Goal: Book appointment/travel/reservation

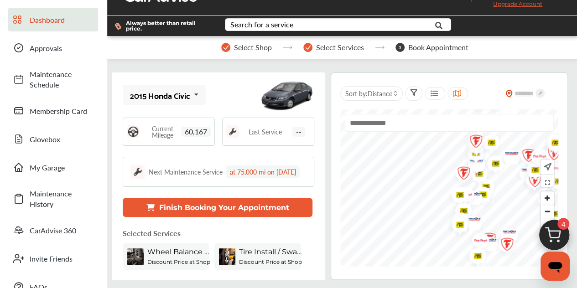
scroll to position [46, 0]
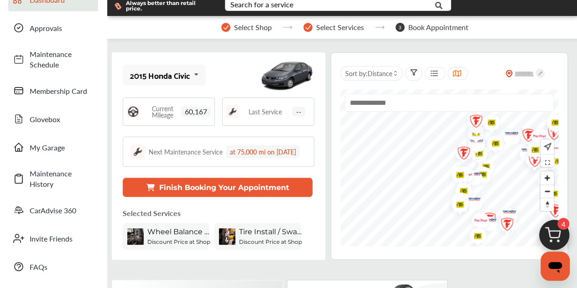
click at [214, 197] on button "Finish Booking Your Appointment" at bounding box center [218, 187] width 190 height 19
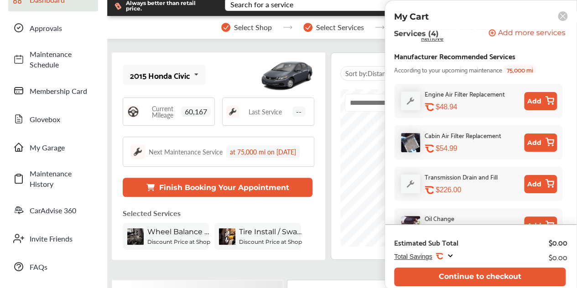
scroll to position [269, 0]
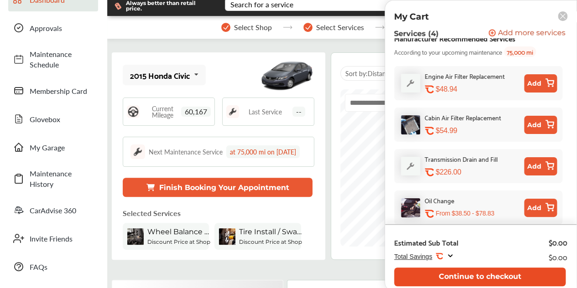
click at [487, 276] on button "Continue to checkout" at bounding box center [479, 277] width 171 height 19
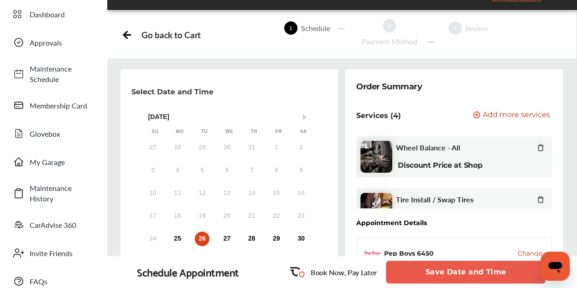
scroll to position [46, 0]
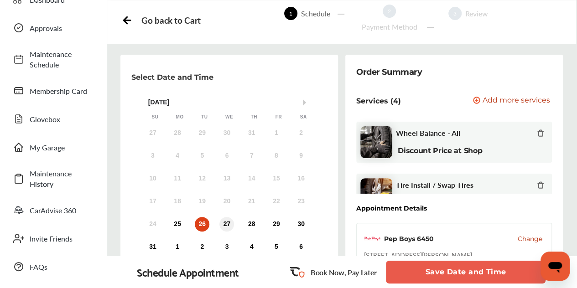
click at [225, 225] on div "27" at bounding box center [226, 224] width 15 height 15
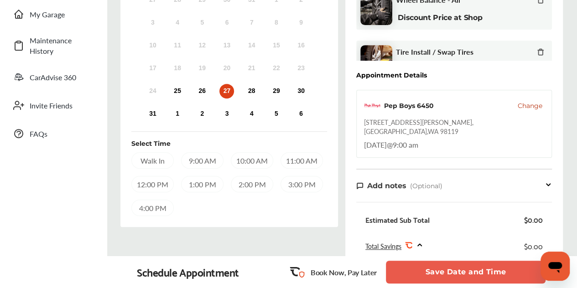
scroll to position [182, 0]
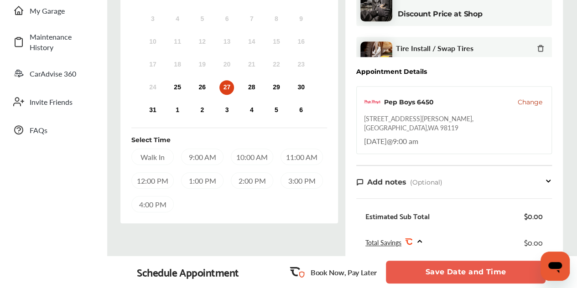
click at [244, 150] on div "10:00 AM" at bounding box center [252, 157] width 42 height 16
click at [506, 271] on button "Save Date and Time" at bounding box center [466, 272] width 160 height 23
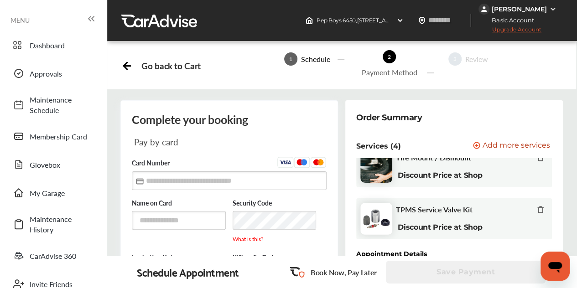
click at [171, 67] on div "Go back to Cart" at bounding box center [170, 66] width 59 height 10
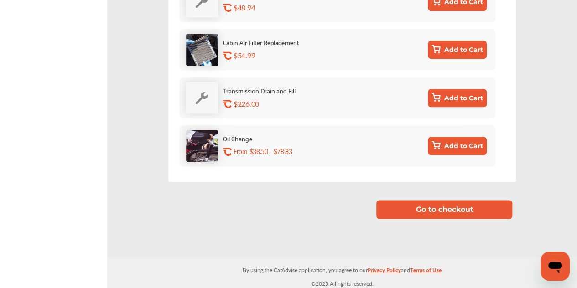
scroll to position [513, 0]
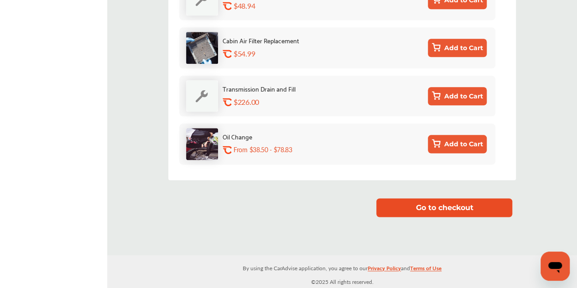
click at [446, 209] on button "Go to checkout" at bounding box center [444, 207] width 136 height 19
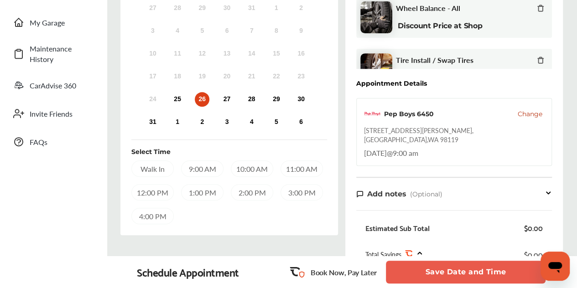
scroll to position [182, 0]
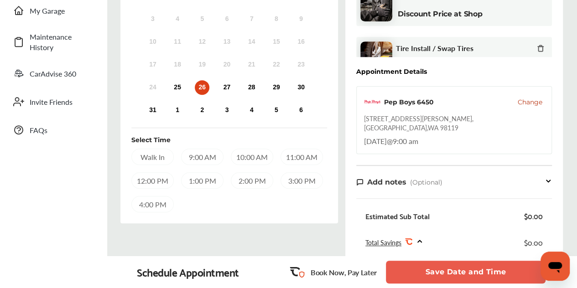
click at [505, 274] on button "Save Date and Time" at bounding box center [466, 272] width 160 height 23
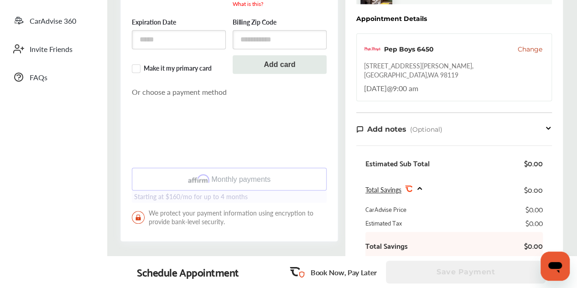
scroll to position [182, 0]
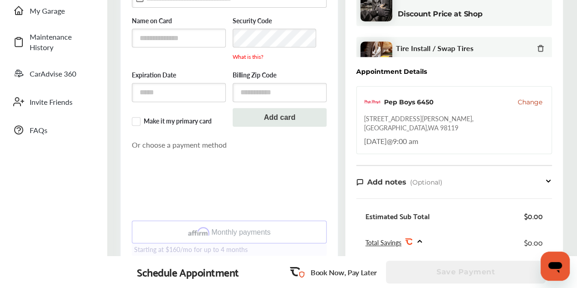
click at [536, 102] on span "Change" at bounding box center [530, 102] width 25 height 9
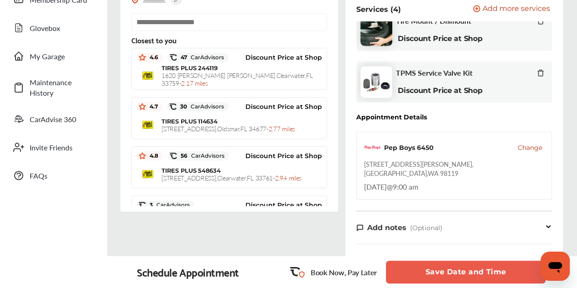
scroll to position [182, 0]
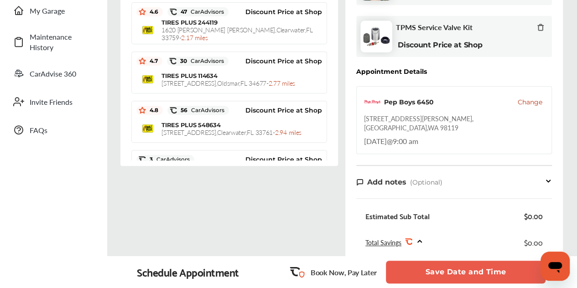
click at [535, 101] on span "Change" at bounding box center [530, 102] width 25 height 9
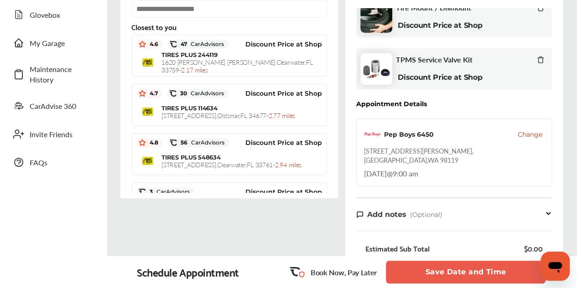
scroll to position [137, 0]
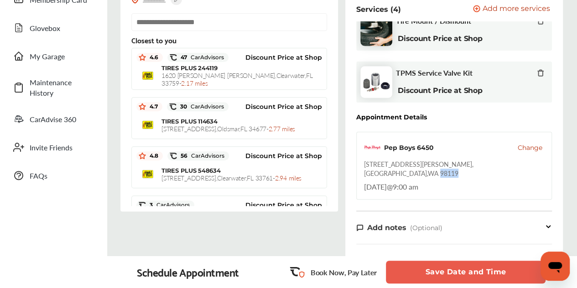
drag, startPoint x: 498, startPoint y: 163, endPoint x: 479, endPoint y: 163, distance: 18.2
click at [479, 163] on div "Pep Boys 6450 Change [STREET_ADDRESS][PERSON_NAME] [DATE] 9:00 am" at bounding box center [454, 166] width 196 height 68
copy div "98119"
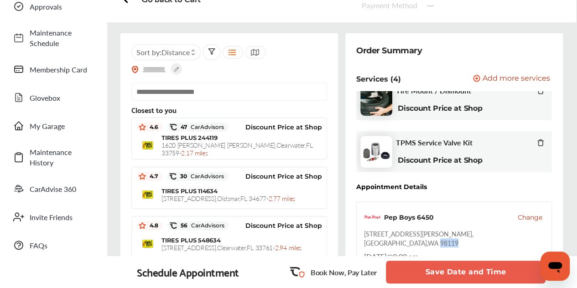
scroll to position [0, 0]
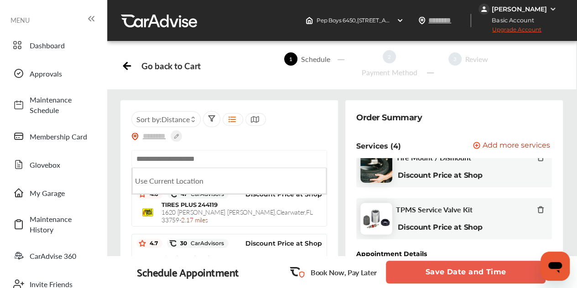
click at [179, 160] on input "text" at bounding box center [229, 159] width 196 height 18
paste input "*****"
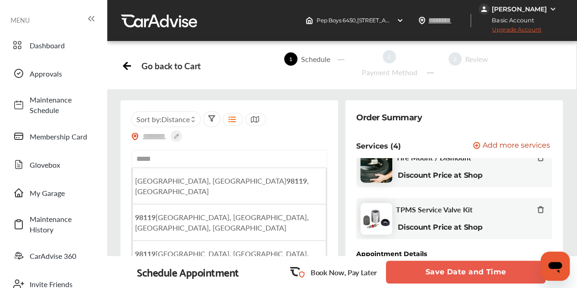
click at [200, 179] on span "[GEOGRAPHIC_DATA] , [GEOGRAPHIC_DATA]" at bounding box center [222, 186] width 174 height 21
type input "**********"
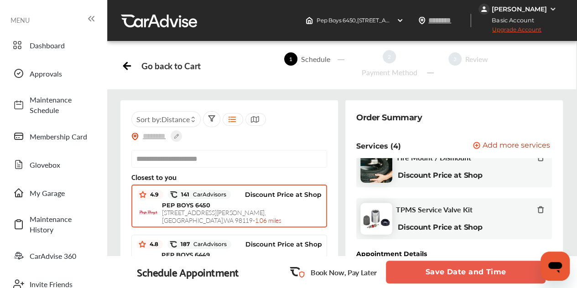
click at [208, 208] on span "[STREET_ADDRESS][PERSON_NAME] - 1.06 miles" at bounding box center [221, 216] width 119 height 17
click at [382, 19] on span "Pep Boys [STREET_ADDRESS][PERSON_NAME]" at bounding box center [428, 20] width 225 height 7
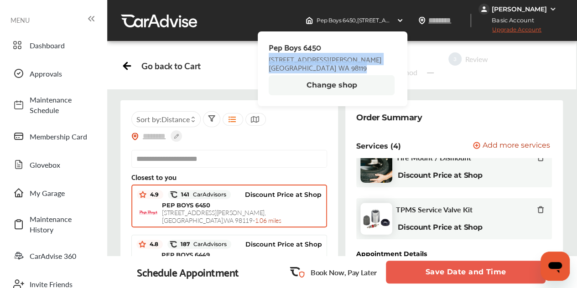
drag, startPoint x: 337, startPoint y: 69, endPoint x: 281, endPoint y: 60, distance: 55.9
click at [280, 60] on span "[STREET_ADDRESS][PERSON_NAME]" at bounding box center [325, 63] width 113 height 16
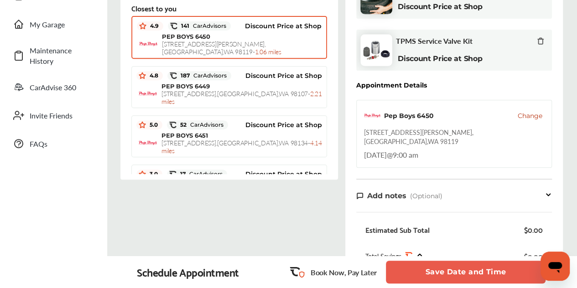
scroll to position [182, 0]
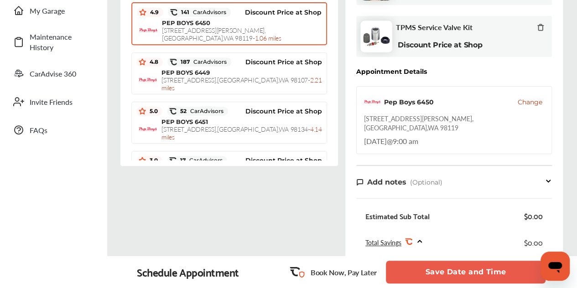
click at [458, 130] on div "Pep Boys 6450 Change [STREET_ADDRESS][PERSON_NAME] [DATE] 9:00 am" at bounding box center [454, 120] width 196 height 68
click at [461, 130] on div "Pep Boys 6450 Change [STREET_ADDRESS][PERSON_NAME] [DATE] 9:00 am" at bounding box center [454, 120] width 196 height 68
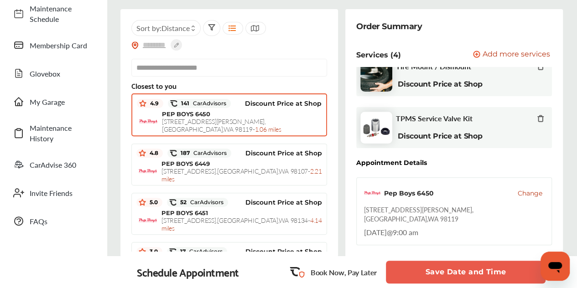
scroll to position [0, 0]
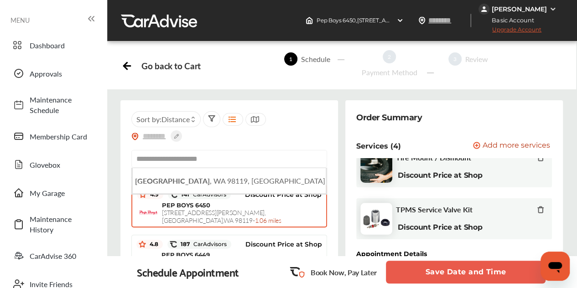
drag, startPoint x: 227, startPoint y: 159, endPoint x: 122, endPoint y: 155, distance: 104.9
click at [121, 156] on div "**********" at bounding box center [229, 224] width 218 height 248
